Goal: Information Seeking & Learning: Learn about a topic

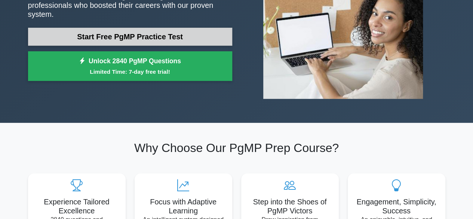
click at [156, 33] on link "Start Free PgMP Practice Test" at bounding box center [130, 37] width 204 height 18
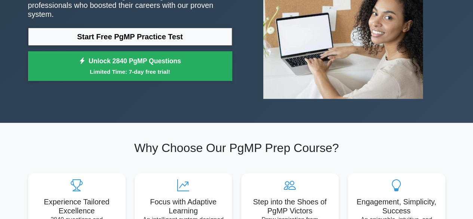
click at [120, 68] on small "Limited Time: 7-day free trial!" at bounding box center [130, 71] width 186 height 9
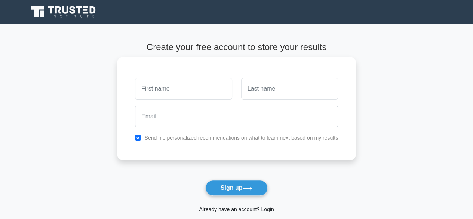
click at [174, 97] on input "text" at bounding box center [183, 89] width 97 height 22
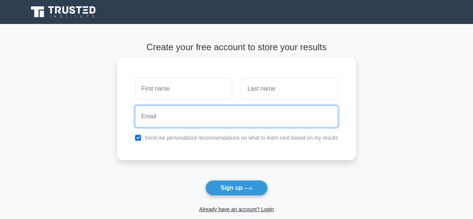
click at [172, 119] on input "email" at bounding box center [236, 117] width 203 height 22
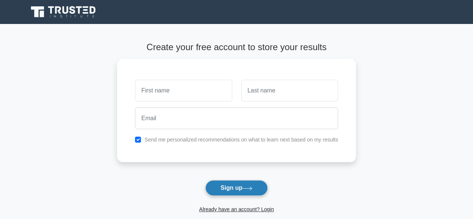
click at [243, 193] on button "Sign up" at bounding box center [236, 188] width 63 height 16
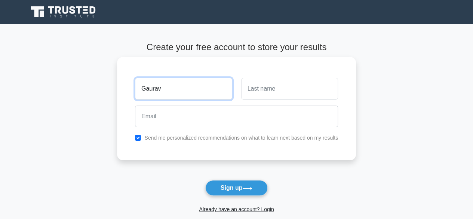
type input "Gaurav"
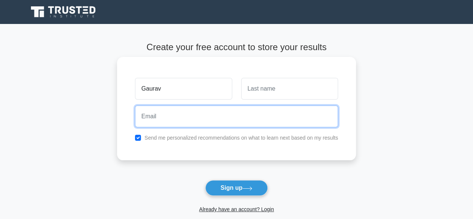
click at [238, 118] on input "email" at bounding box center [236, 117] width 203 height 22
type input "Gauravkothyari38@gmail.com"
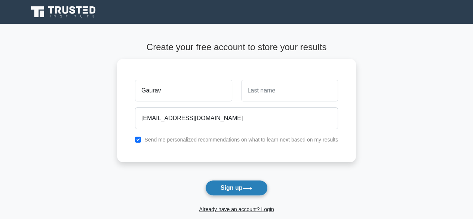
click at [243, 190] on button "Sign up" at bounding box center [236, 188] width 63 height 16
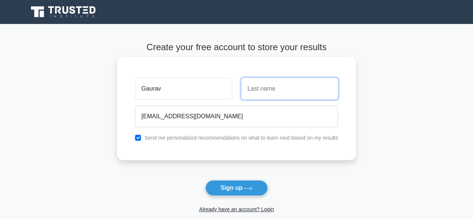
click at [270, 94] on input "text" at bounding box center [289, 89] width 97 height 22
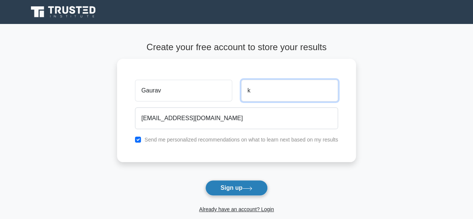
type input "k"
click at [246, 187] on icon at bounding box center [247, 188] width 10 height 4
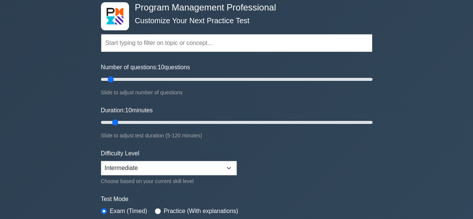
scroll to position [13, 0]
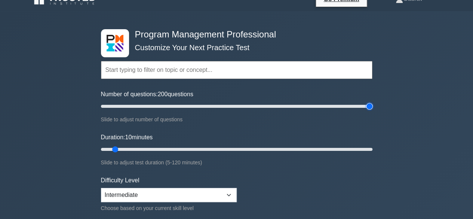
drag, startPoint x: 148, startPoint y: 105, endPoint x: 479, endPoint y: 101, distance: 330.4
type input "200"
click at [373, 102] on input "Number of questions: 200 questions" at bounding box center [237, 106] width 272 height 9
drag, startPoint x: 141, startPoint y: 146, endPoint x: 327, endPoint y: 143, distance: 186.7
type input "100"
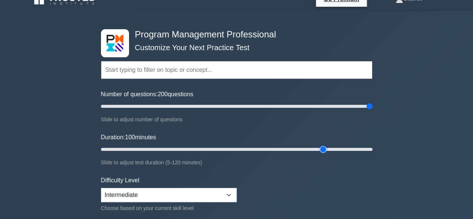
click at [327, 145] on input "Duration: 100 minutes" at bounding box center [237, 149] width 272 height 9
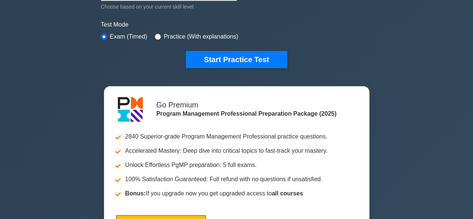
scroll to position [262, 0]
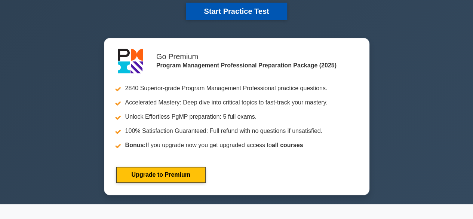
click at [213, 18] on button "Start Practice Test" at bounding box center [236, 11] width 101 height 17
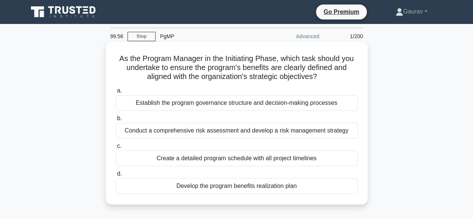
click at [253, 98] on div "Establish the program governance structure and decision-making processes" at bounding box center [237, 103] width 242 height 16
click at [116, 93] on input "a. Establish the program governance structure and decision-making processes" at bounding box center [116, 90] width 0 height 5
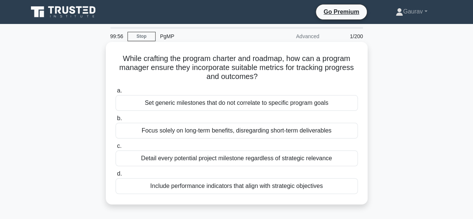
click at [251, 106] on div "Set generic milestones that do not correlate to specific program goals" at bounding box center [237, 103] width 242 height 16
click at [116, 93] on input "a. Set generic milestones that do not correlate to specific program goals" at bounding box center [116, 90] width 0 height 5
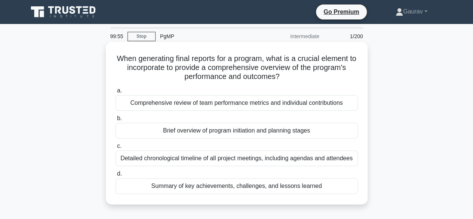
click at [236, 126] on div "Brief overview of program initiation and planning stages" at bounding box center [237, 131] width 242 height 16
click at [116, 121] on input "b. Brief overview of program initiation and planning stages" at bounding box center [116, 118] width 0 height 5
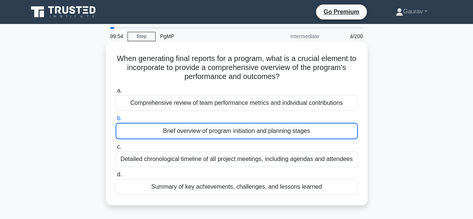
click at [221, 146] on label "c. Detailed chronological timeline of all project meetings, including agendas a…" at bounding box center [237, 154] width 242 height 25
click at [116, 146] on input "c. Detailed chronological timeline of all project meetings, including agendas a…" at bounding box center [116, 146] width 0 height 5
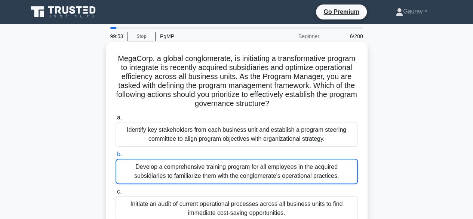
click at [214, 155] on label "b. Develop a comprehensive training program for all employees in the acquired s…" at bounding box center [237, 167] width 242 height 34
click at [116, 155] on input "b. Develop a comprehensive training program for all employees in the acquired s…" at bounding box center [116, 154] width 0 height 5
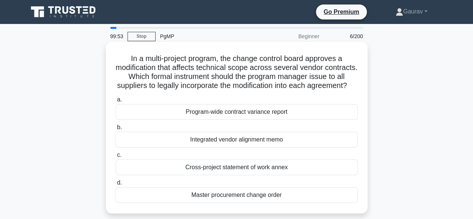
click at [210, 133] on label "b. Integrated vendor alignment memo" at bounding box center [237, 135] width 242 height 25
click at [116, 130] on input "b. Integrated vendor alignment memo" at bounding box center [116, 127] width 0 height 5
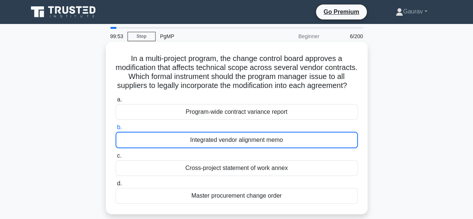
click at [210, 133] on label "b. Integrated vendor alignment memo" at bounding box center [237, 135] width 242 height 25
click at [116, 130] on input "b. Integrated vendor alignment memo" at bounding box center [116, 127] width 0 height 5
click at [210, 133] on label "b. Integrated vendor alignment memo" at bounding box center [237, 135] width 242 height 25
click at [116, 130] on input "b. Integrated vendor alignment memo" at bounding box center [116, 127] width 0 height 5
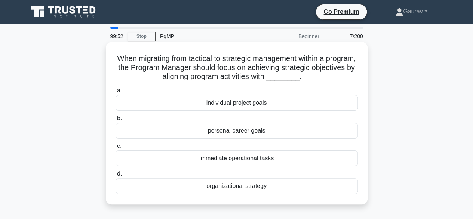
click at [211, 131] on div "personal career goals" at bounding box center [237, 131] width 242 height 16
click at [116, 121] on input "b. personal career goals" at bounding box center [116, 118] width 0 height 5
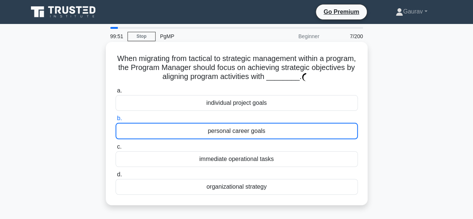
click at [211, 131] on div "personal career goals" at bounding box center [237, 131] width 242 height 16
click at [116, 121] on input "b. personal career goals" at bounding box center [116, 118] width 0 height 5
click at [211, 131] on div "personal career goals" at bounding box center [237, 131] width 242 height 16
click at [116, 121] on input "b. personal career goals" at bounding box center [116, 118] width 0 height 5
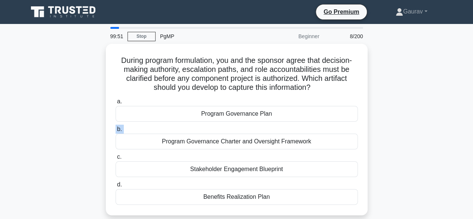
click at [211, 131] on label "b. Program Governance Charter and Oversight Framework" at bounding box center [237, 137] width 242 height 25
click at [116, 131] on input "b. Program Governance Charter and Oversight Framework" at bounding box center [116, 129] width 0 height 5
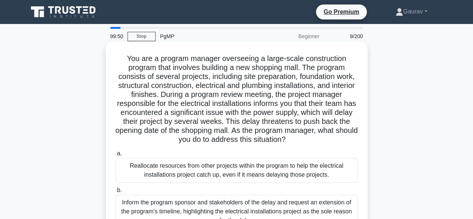
click at [192, 161] on div "Reallocate resources from other projects within the program to help the electri…" at bounding box center [237, 170] width 242 height 25
click at [116, 156] on input "a. Reallocate resources from other projects within the program to help the elec…" at bounding box center [116, 153] width 0 height 5
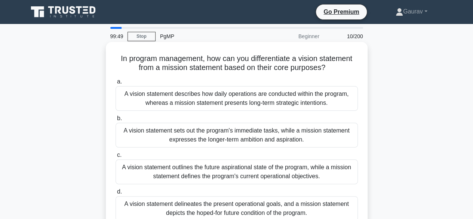
click at [180, 141] on div "A vision statement sets out the program's immediate tasks, while a mission stat…" at bounding box center [237, 135] width 242 height 25
click at [116, 121] on input "b. A vision statement sets out the program's immediate tasks, while a mission s…" at bounding box center [116, 118] width 0 height 5
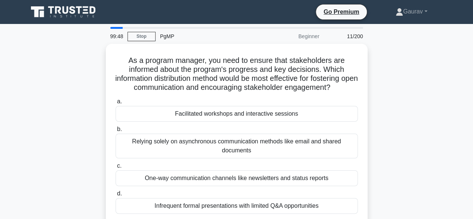
click at [180, 141] on div "Relying solely on asynchronous communication methods like email and shared docu…" at bounding box center [237, 146] width 242 height 25
click at [116, 132] on input "b. Relying solely on asynchronous communication methods like email and shared d…" at bounding box center [116, 129] width 0 height 5
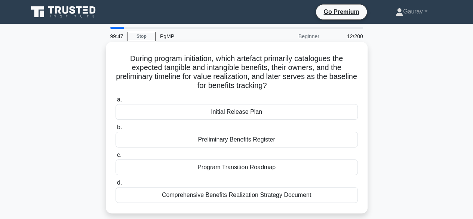
click at [192, 113] on div "Initial Release Plan" at bounding box center [237, 112] width 242 height 16
click at [116, 102] on input "a. Initial Release Plan" at bounding box center [116, 99] width 0 height 5
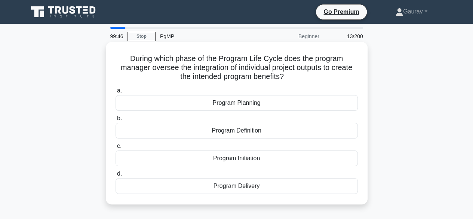
click at [183, 157] on div "Program Initiation" at bounding box center [237, 158] width 242 height 16
click at [116, 149] on input "c. Program Initiation" at bounding box center [116, 146] width 0 height 5
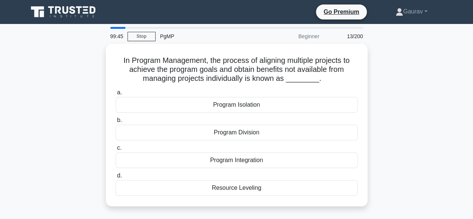
click at [183, 157] on div "Program Integration" at bounding box center [237, 160] width 242 height 16
click at [116, 150] on input "c. Program Integration" at bounding box center [116, 148] width 0 height 5
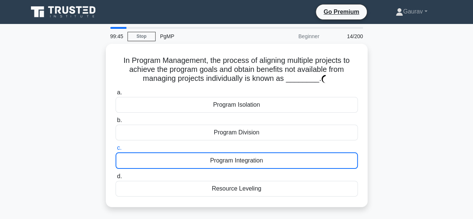
click at [183, 157] on div "Program Integration" at bounding box center [237, 160] width 242 height 16
click at [116, 150] on input "c. Program Integration" at bounding box center [116, 148] width 0 height 5
click at [183, 157] on div "Program Integration" at bounding box center [237, 160] width 242 height 16
click at [116, 150] on input "c. Program Integration" at bounding box center [116, 148] width 0 height 5
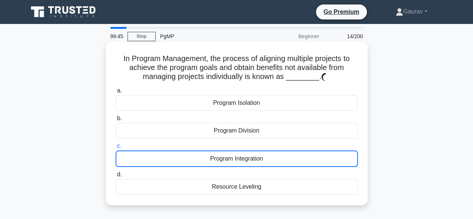
click at [182, 158] on div "Program Integration" at bounding box center [237, 158] width 242 height 16
click at [116, 149] on input "c. Program Integration" at bounding box center [116, 146] width 0 height 5
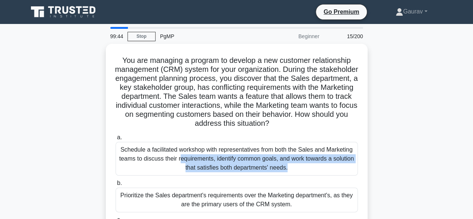
click at [182, 158] on div "Schedule a facilitated workshop with representatives from both the Sales and Ma…" at bounding box center [237, 159] width 242 height 34
click at [116, 140] on input "a. Schedule a facilitated workshop with representatives from both the Sales and…" at bounding box center [116, 137] width 0 height 5
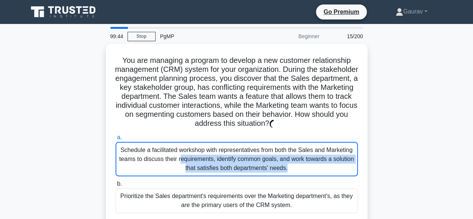
click at [182, 158] on div "Schedule a facilitated workshop with representatives from both the Sales and Ma…" at bounding box center [237, 159] width 242 height 34
click at [116, 140] on input "a. Schedule a facilitated workshop with representatives from both the Sales and…" at bounding box center [116, 137] width 0 height 5
click at [182, 158] on div "Schedule a facilitated workshop with representatives from both the Sales and Ma…" at bounding box center [237, 159] width 242 height 34
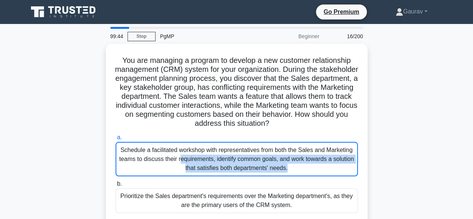
click at [116, 140] on input "a. Schedule a facilitated workshop with representatives from both the Sales and…" at bounding box center [116, 137] width 0 height 5
click at [182, 158] on div "Schedule a facilitated workshop with representatives from both the Sales and Ma…" at bounding box center [237, 159] width 242 height 34
click at [116, 140] on input "a. Schedule a facilitated workshop with representatives from both the Sales and…" at bounding box center [116, 137] width 0 height 5
click at [182, 158] on div "Schedule a facilitated workshop with representatives from both the Sales and Ma…" at bounding box center [237, 159] width 242 height 34
click at [116, 140] on input "a. Schedule a facilitated workshop with representatives from both the Sales and…" at bounding box center [116, 137] width 0 height 5
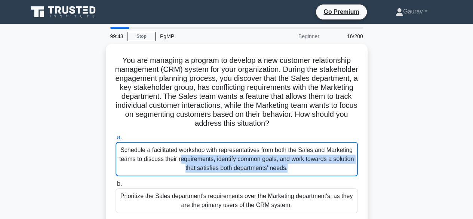
click at [182, 158] on div "Schedule a facilitated workshop with representatives from both the Sales and Ma…" at bounding box center [237, 159] width 242 height 34
click at [116, 140] on input "a. Schedule a facilitated workshop with representatives from both the Sales and…" at bounding box center [116, 137] width 0 height 5
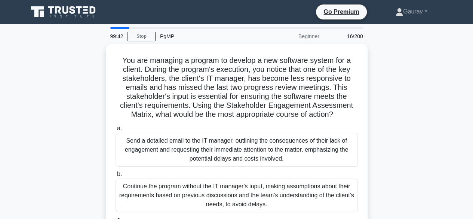
click at [92, 140] on div "You are managing a program to develop a new software system for a client. Durin…" at bounding box center [237, 183] width 427 height 279
click at [68, 144] on div "You are managing a program to develop a new software system for a client. Durin…" at bounding box center [237, 183] width 427 height 279
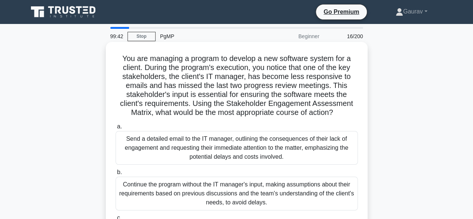
click at [151, 112] on h5 "You are managing a program to develop a new software system for a client. Durin…" at bounding box center [237, 86] width 244 height 64
click at [157, 121] on div "a. Send a detailed email to the IT manager, outlining the consequences of their…" at bounding box center [236, 211] width 251 height 183
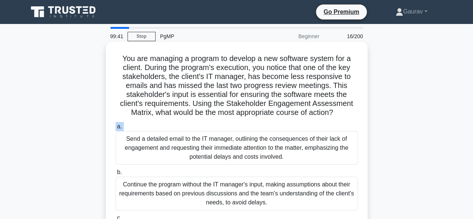
click at [157, 121] on div "a. Send a detailed email to the IT manager, outlining the consequences of their…" at bounding box center [236, 211] width 251 height 183
click at [186, 122] on div "a. Send a detailed email to the IT manager, outlining the consequences of their…" at bounding box center [236, 211] width 251 height 183
click at [200, 129] on label "a. Send a detailed email to the IT manager, outlining the consequences of their…" at bounding box center [237, 143] width 242 height 43
click at [116, 129] on input "a. Send a detailed email to the IT manager, outlining the consequences of their…" at bounding box center [116, 126] width 0 height 5
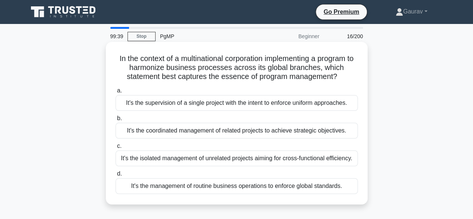
click at [184, 144] on label "c. It's the isolated management of unrelated projects aiming for cross-function…" at bounding box center [237, 153] width 242 height 25
click at [116, 144] on input "c. It's the isolated management of unrelated projects aiming for cross-function…" at bounding box center [116, 146] width 0 height 5
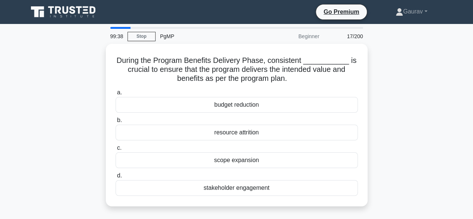
click at [184, 144] on label "c. scope expansion" at bounding box center [237, 155] width 242 height 25
click at [116, 146] on input "c. scope expansion" at bounding box center [116, 148] width 0 height 5
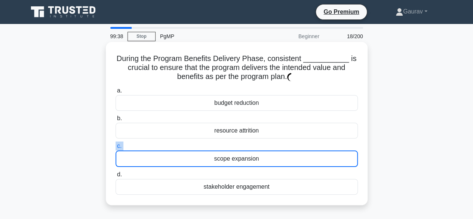
click at [185, 144] on label "c. scope expansion" at bounding box center [237, 153] width 242 height 25
click at [116, 144] on input "c. scope expansion" at bounding box center [116, 146] width 0 height 5
click at [185, 144] on label "c. scope expansion" at bounding box center [237, 153] width 242 height 25
click at [116, 144] on input "c. scope expansion" at bounding box center [116, 146] width 0 height 5
click at [185, 144] on label "c. scope expansion" at bounding box center [237, 153] width 242 height 25
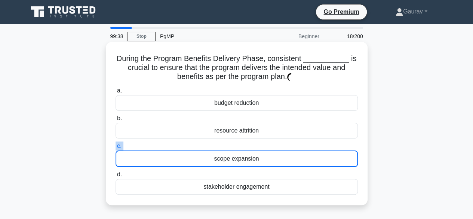
click at [116, 144] on input "c. scope expansion" at bounding box center [116, 146] width 0 height 5
click at [185, 144] on label "c. scope expansion" at bounding box center [237, 153] width 242 height 25
click at [116, 144] on input "c. scope expansion" at bounding box center [116, 146] width 0 height 5
click at [185, 144] on label "c. scope expansion" at bounding box center [237, 153] width 242 height 25
click at [116, 144] on input "c. scope expansion" at bounding box center [116, 146] width 0 height 5
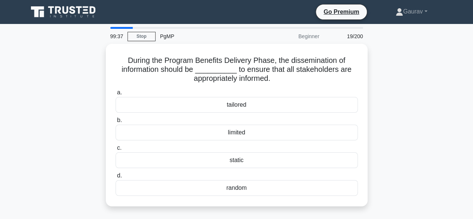
click at [185, 144] on label "c. static" at bounding box center [237, 155] width 242 height 25
click at [116, 146] on input "c. static" at bounding box center [116, 148] width 0 height 5
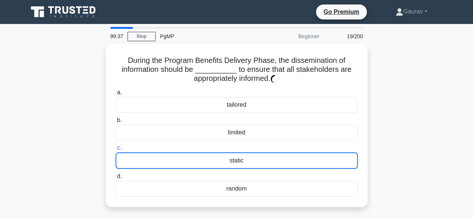
click at [185, 144] on label "c. static" at bounding box center [237, 155] width 242 height 25
click at [116, 146] on input "c. static" at bounding box center [116, 148] width 0 height 5
click at [185, 144] on label "c. static" at bounding box center [237, 155] width 242 height 25
click at [116, 146] on input "c. static" at bounding box center [116, 148] width 0 height 5
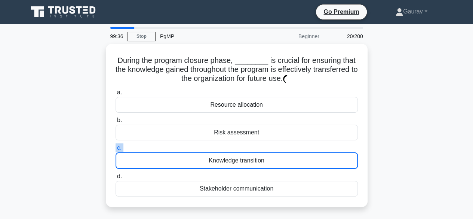
click at [185, 144] on label "c. Knowledge transition" at bounding box center [237, 155] width 242 height 25
click at [116, 146] on input "c. Knowledge transition" at bounding box center [116, 148] width 0 height 5
click at [185, 144] on label "c. Knowledge transition" at bounding box center [237, 155] width 242 height 25
click at [116, 146] on input "c. Knowledge transition" at bounding box center [116, 148] width 0 height 5
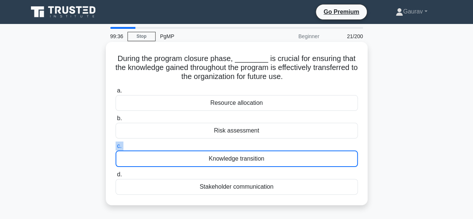
click at [184, 144] on label "c. Knowledge transition" at bounding box center [237, 153] width 242 height 25
click at [116, 144] on input "c. Knowledge transition" at bounding box center [116, 146] width 0 height 5
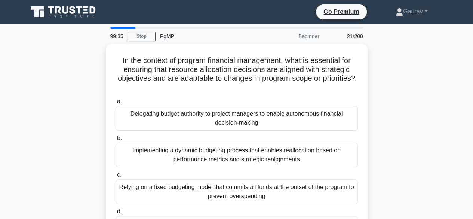
click at [184, 144] on div "Implementing a dynamic budgeting process that enables reallocation based on per…" at bounding box center [237, 155] width 242 height 25
click at [116, 141] on input "b. Implementing a dynamic budgeting process that enables reallocation based on …" at bounding box center [116, 138] width 0 height 5
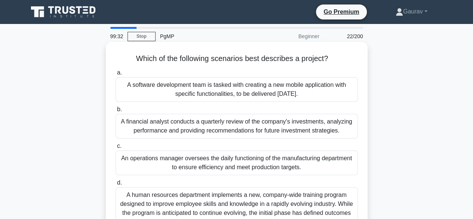
drag, startPoint x: 132, startPoint y: 58, endPoint x: 204, endPoint y: 129, distance: 100.8
click at [204, 152] on div "Which of the following scenarios best describes a project? .spinner_0XTQ{transf…" at bounding box center [237, 141] width 256 height 192
click at [158, 75] on label "a. A software development team is tasked with creating a new mobile application…" at bounding box center [237, 85] width 242 height 34
click at [116, 75] on input "a. A software development team is tasked with creating a new mobile application…" at bounding box center [116, 72] width 0 height 5
